Goal: Task Accomplishment & Management: Manage account settings

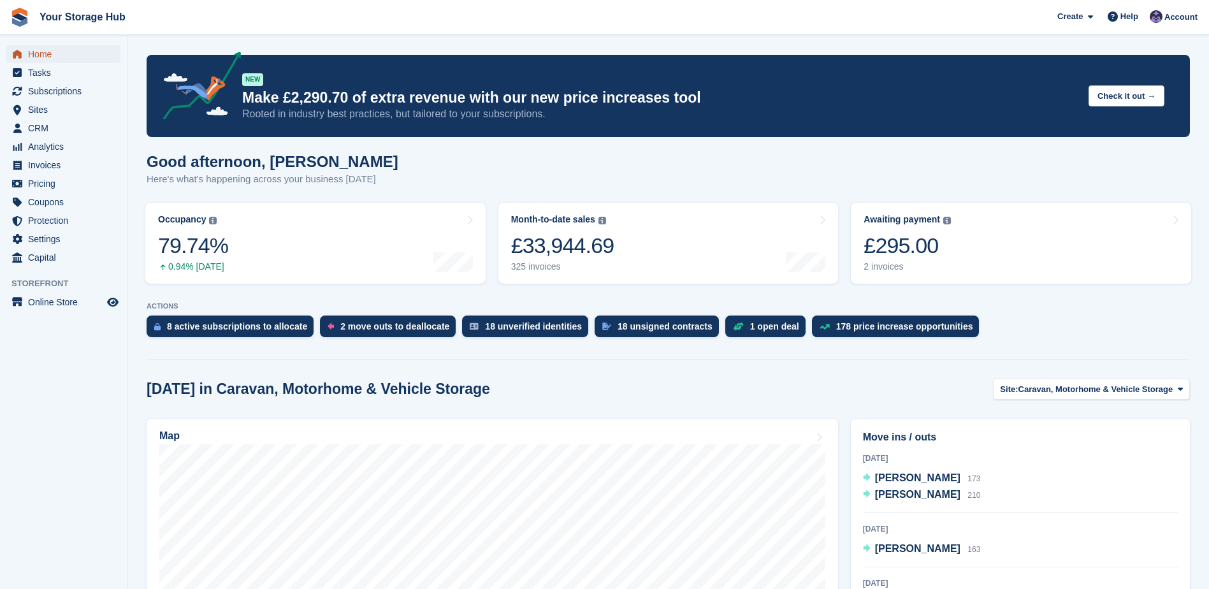
click at [45, 53] on span "Home" at bounding box center [66, 54] width 76 height 18
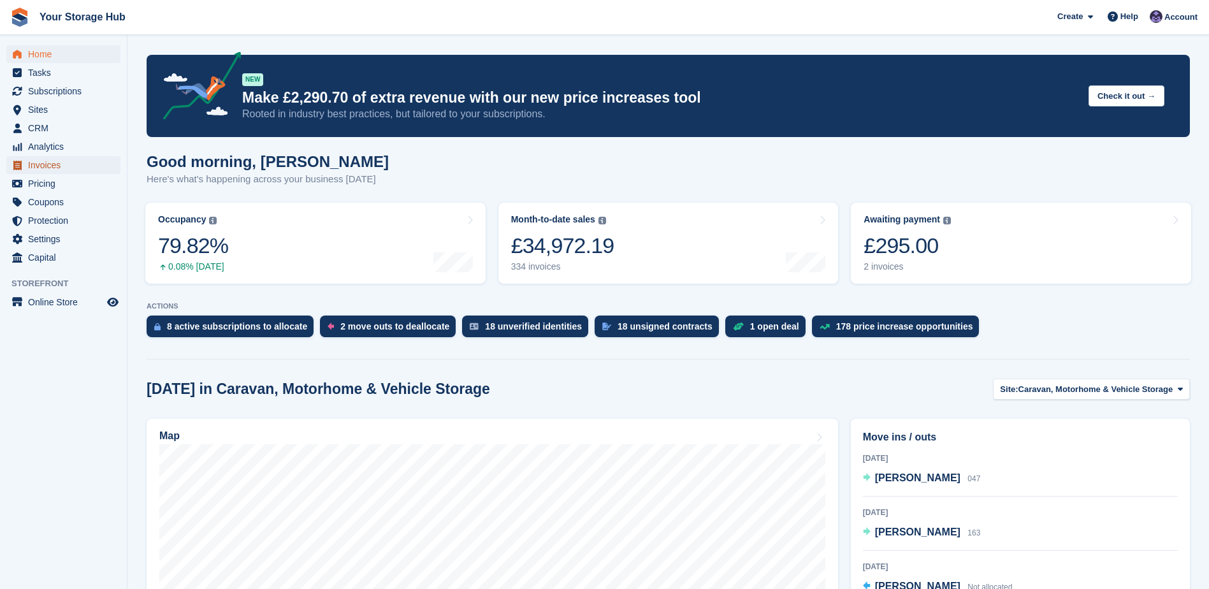
click at [58, 167] on span "Invoices" at bounding box center [66, 165] width 76 height 18
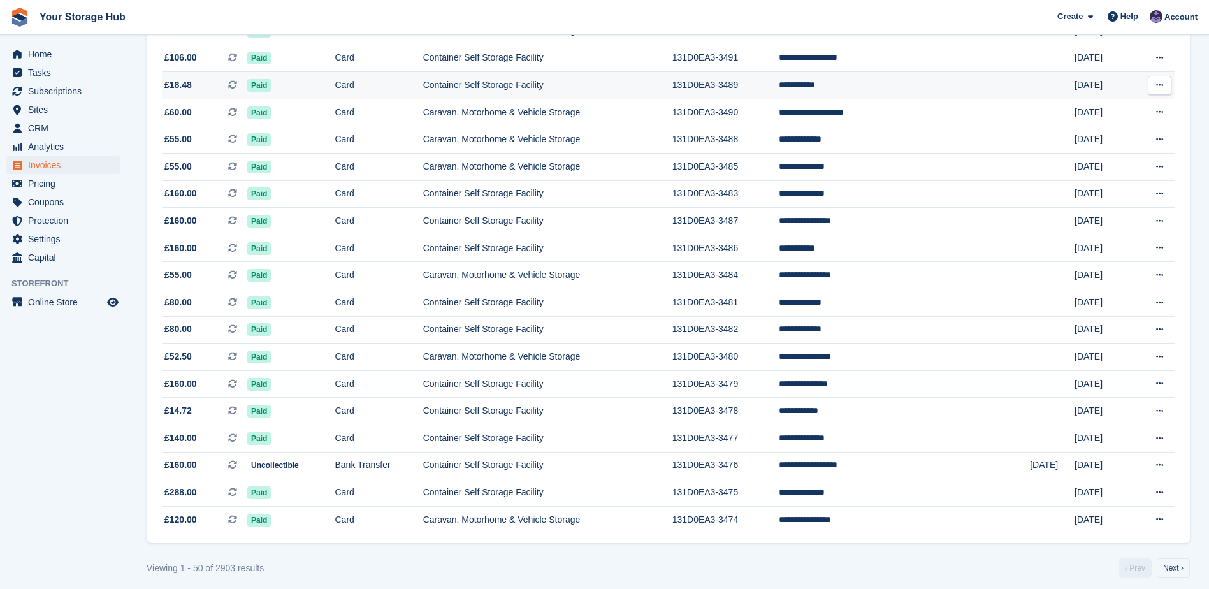
scroll to position [1045, 0]
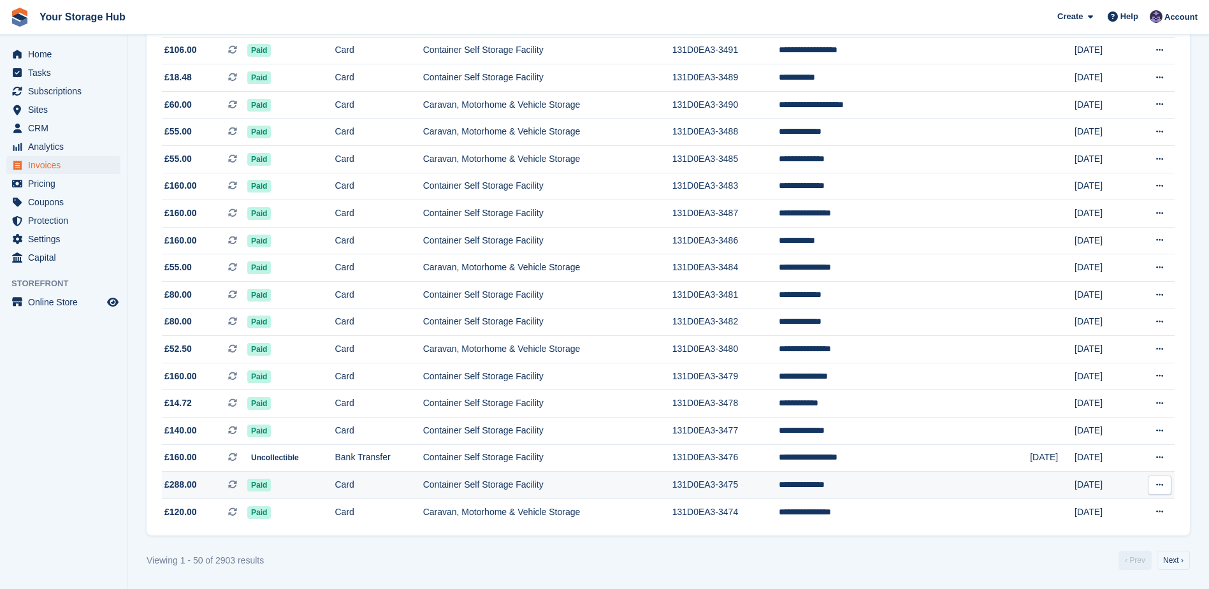
click at [517, 481] on td "Container Self Storage Facility" at bounding box center [547, 485] width 249 height 27
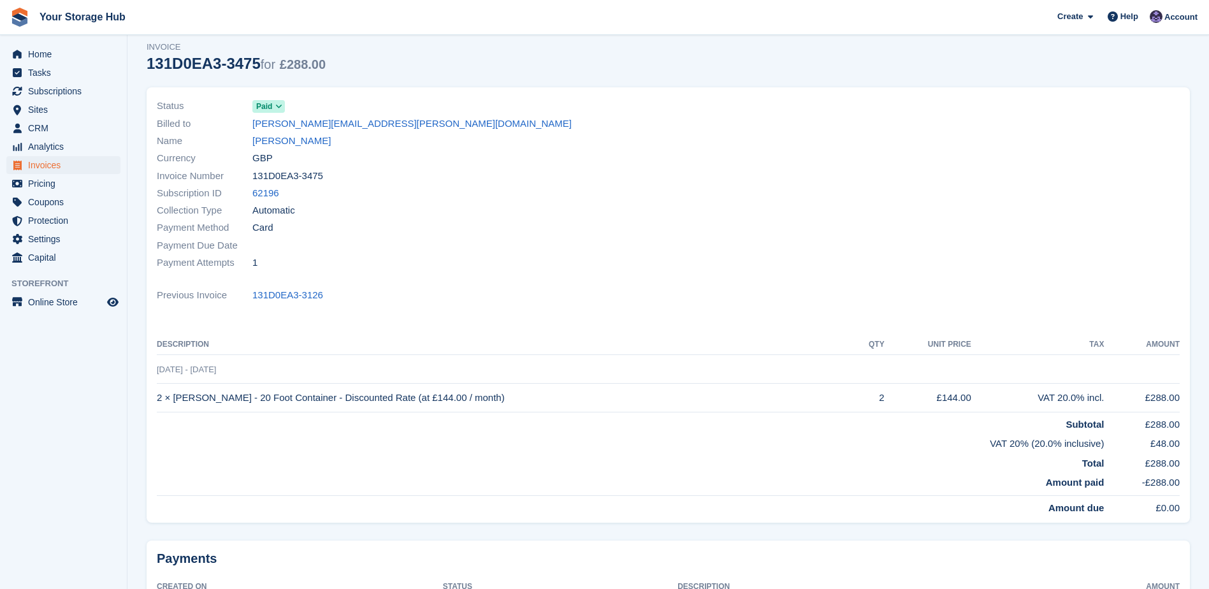
scroll to position [64, 0]
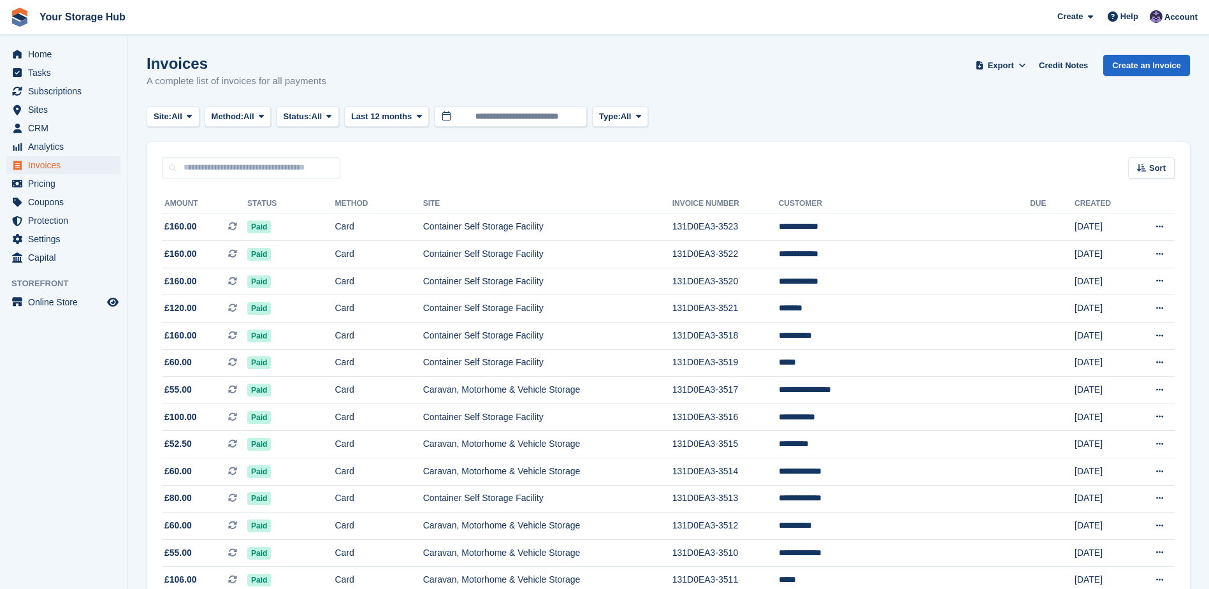
scroll to position [1045, 0]
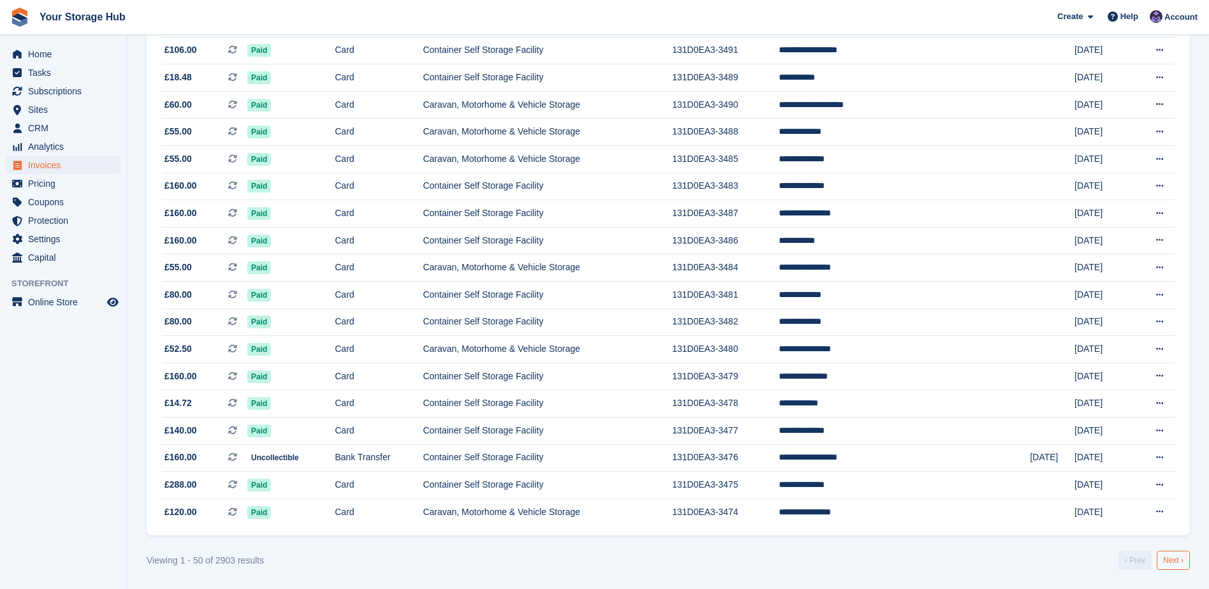
click at [1181, 562] on link "Next ›" at bounding box center [1173, 560] width 33 height 19
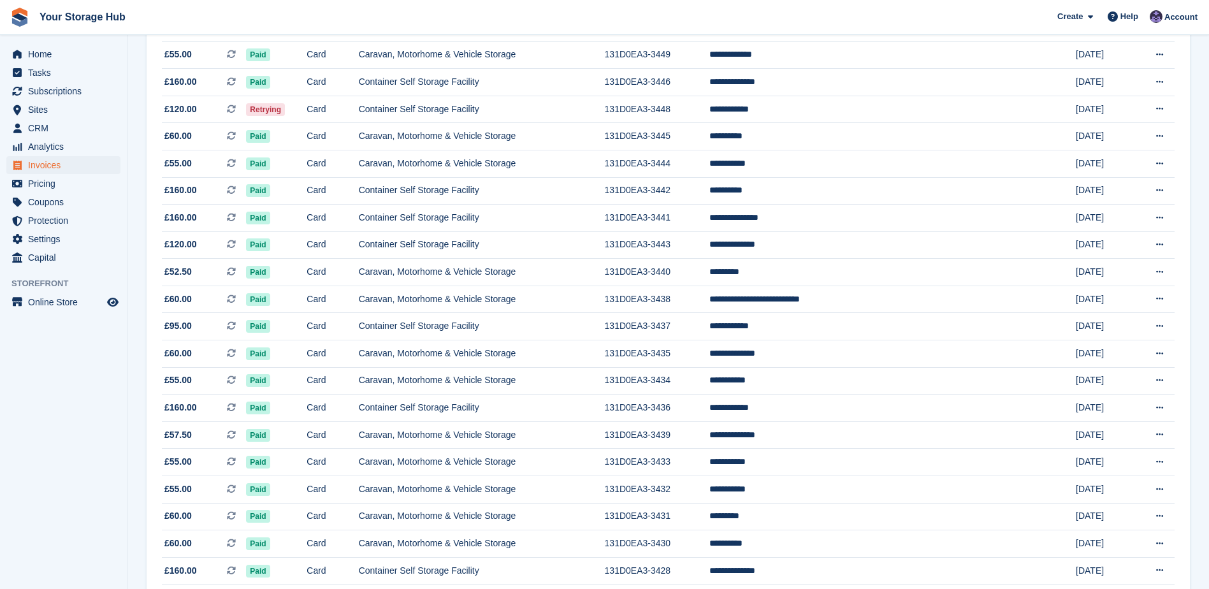
scroll to position [854, 0]
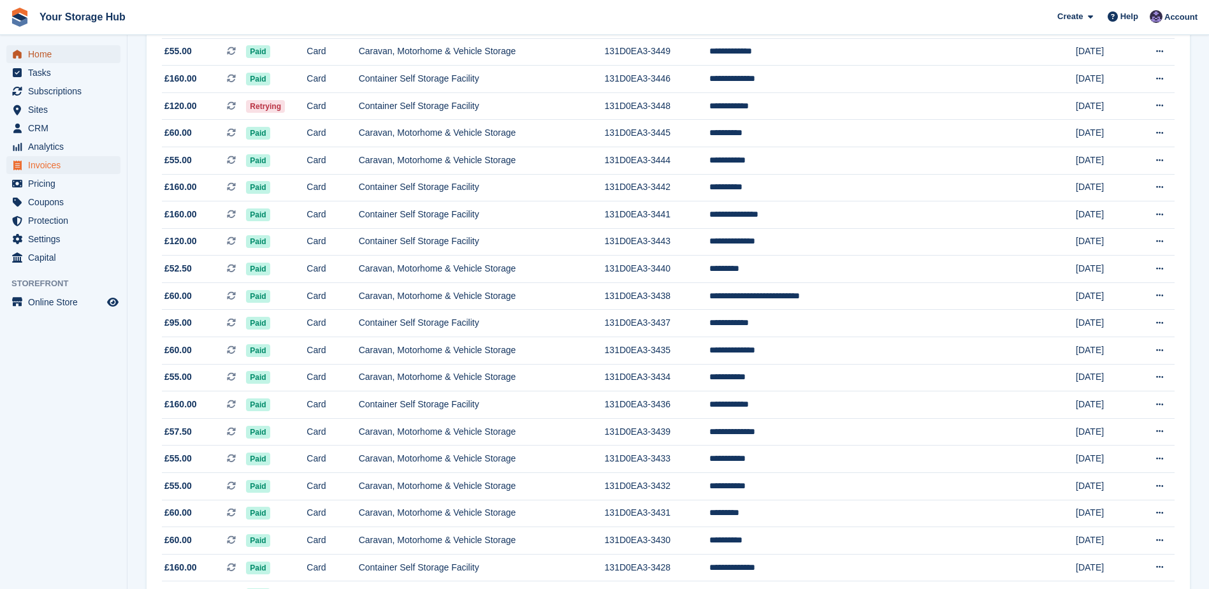
click at [52, 59] on span "Home" at bounding box center [66, 54] width 76 height 18
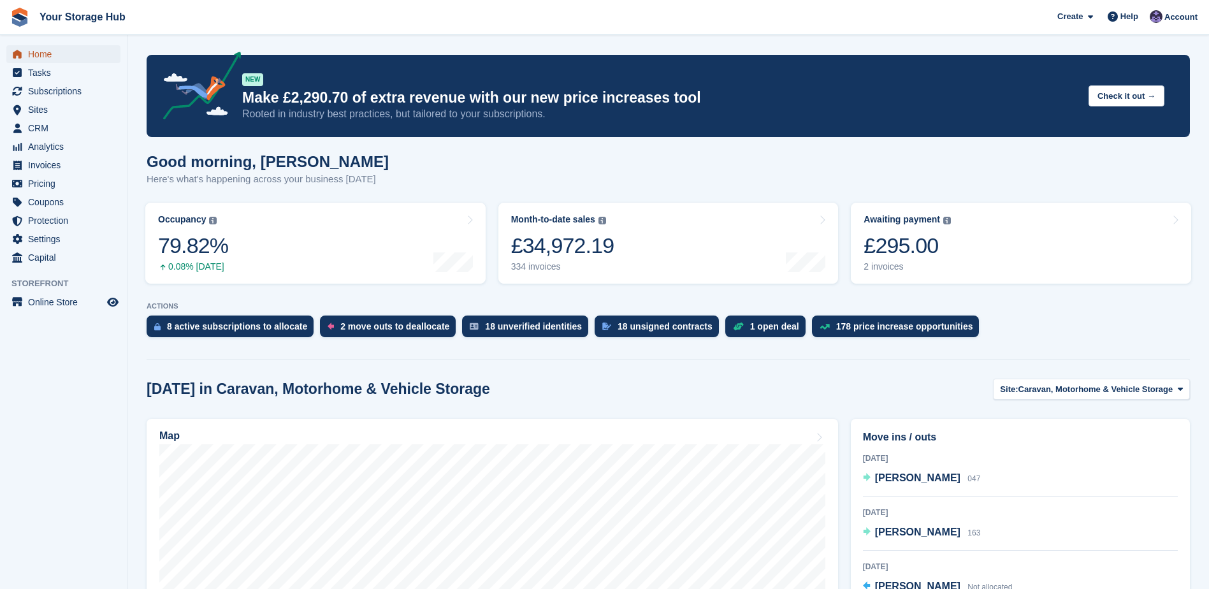
click at [29, 56] on span "Home" at bounding box center [66, 54] width 76 height 18
click at [49, 57] on span "Home" at bounding box center [66, 54] width 76 height 18
